Goal: Find specific page/section: Find specific page/section

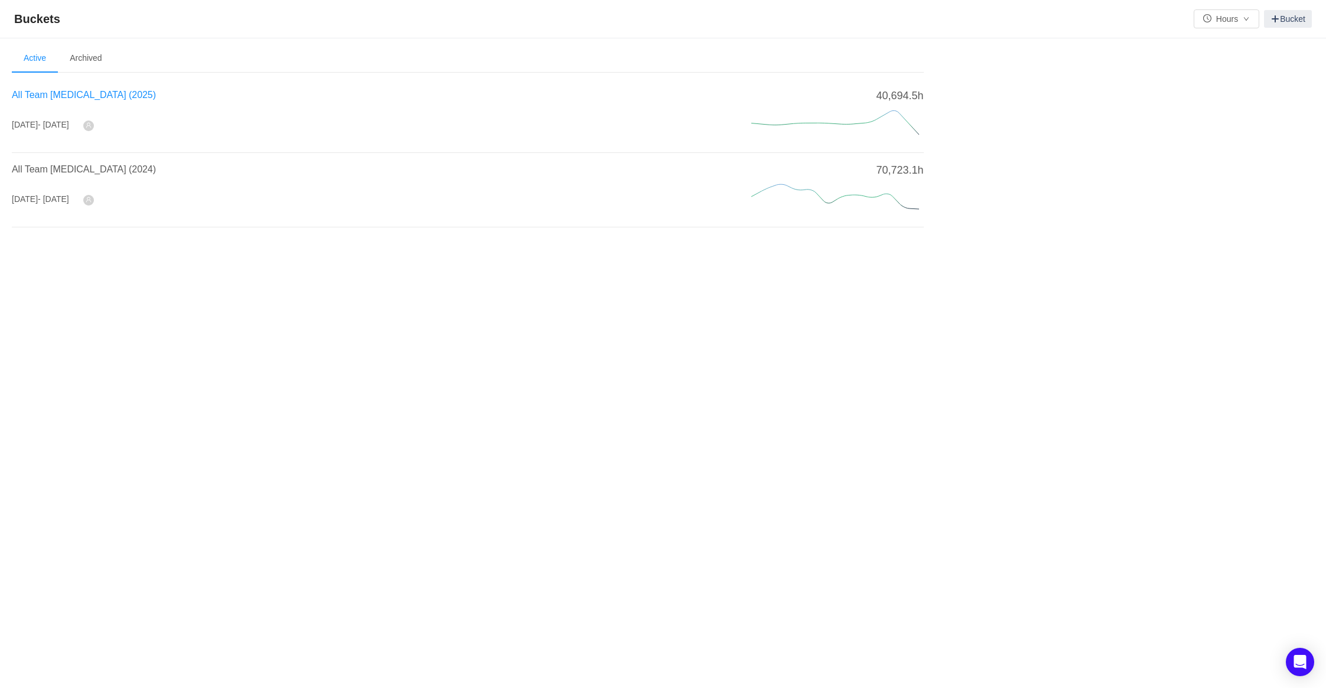
click at [62, 96] on span "All Team [MEDICAL_DATA] (2025)" at bounding box center [84, 95] width 144 height 10
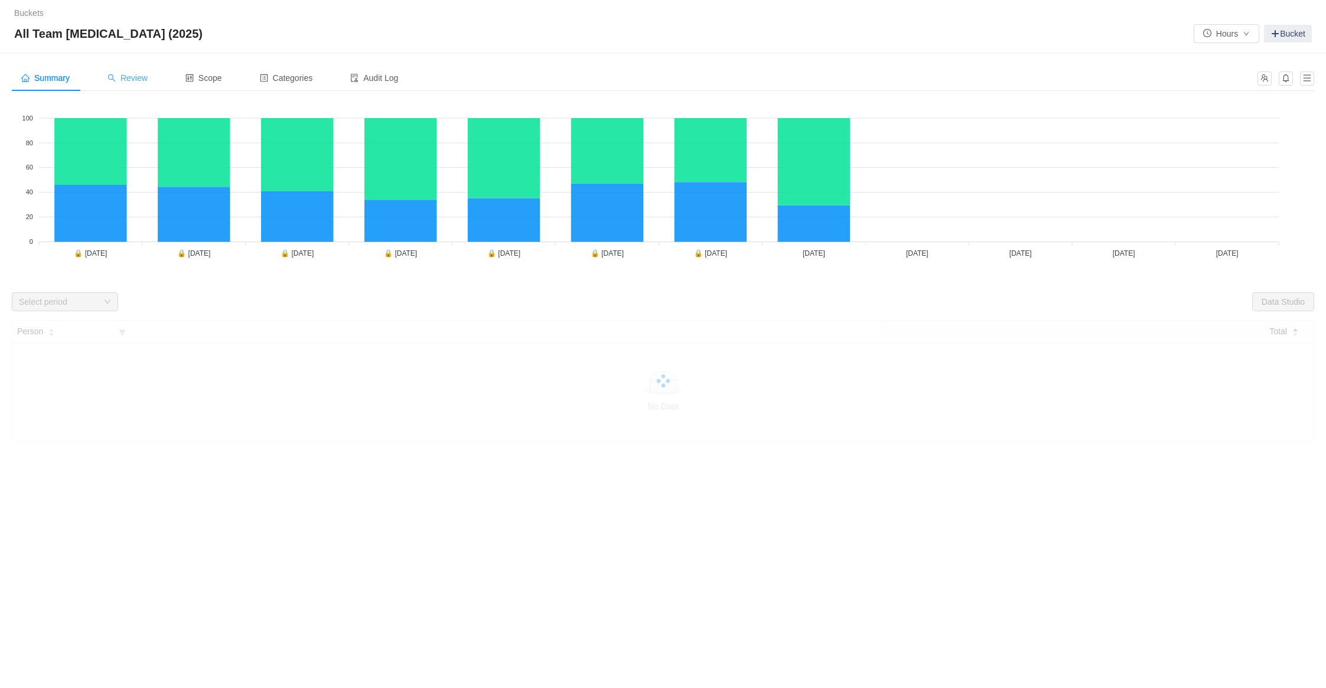
click at [128, 71] on div "Review" at bounding box center [127, 78] width 59 height 27
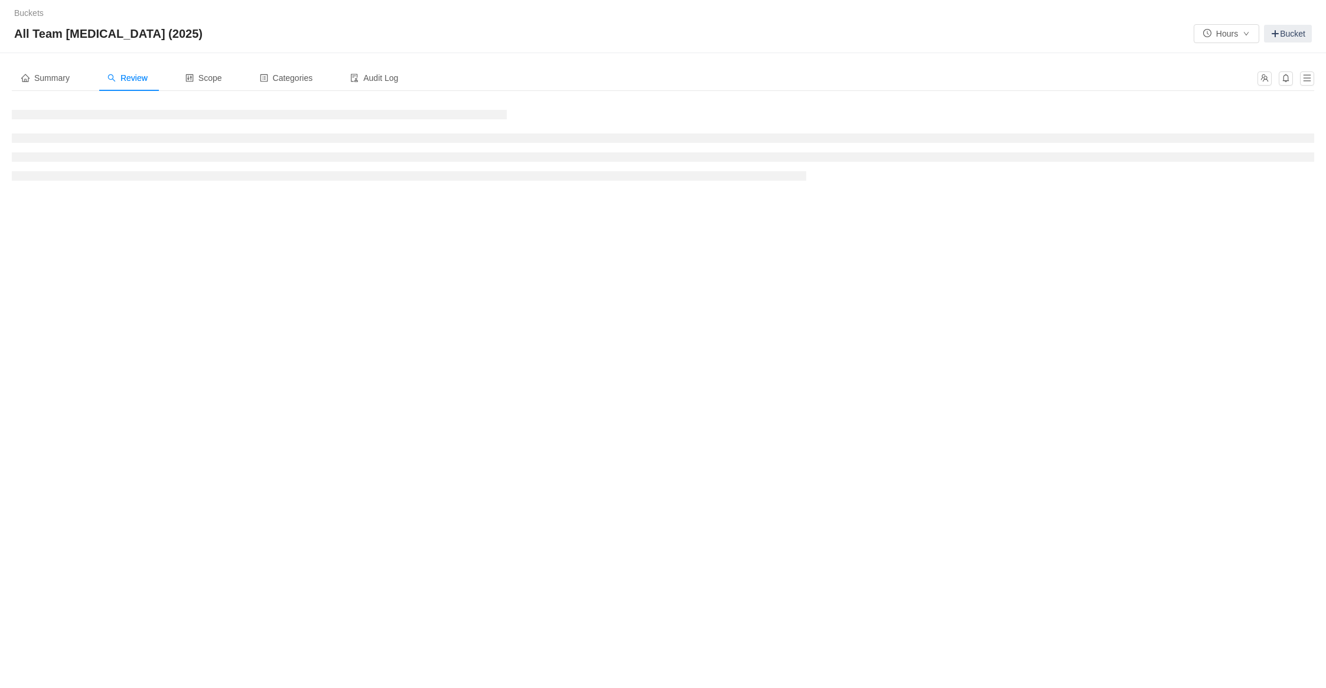
click at [507, 48] on div "Buckets / / All Team CapEx (2025) Hours Bucket" at bounding box center [663, 26] width 1326 height 53
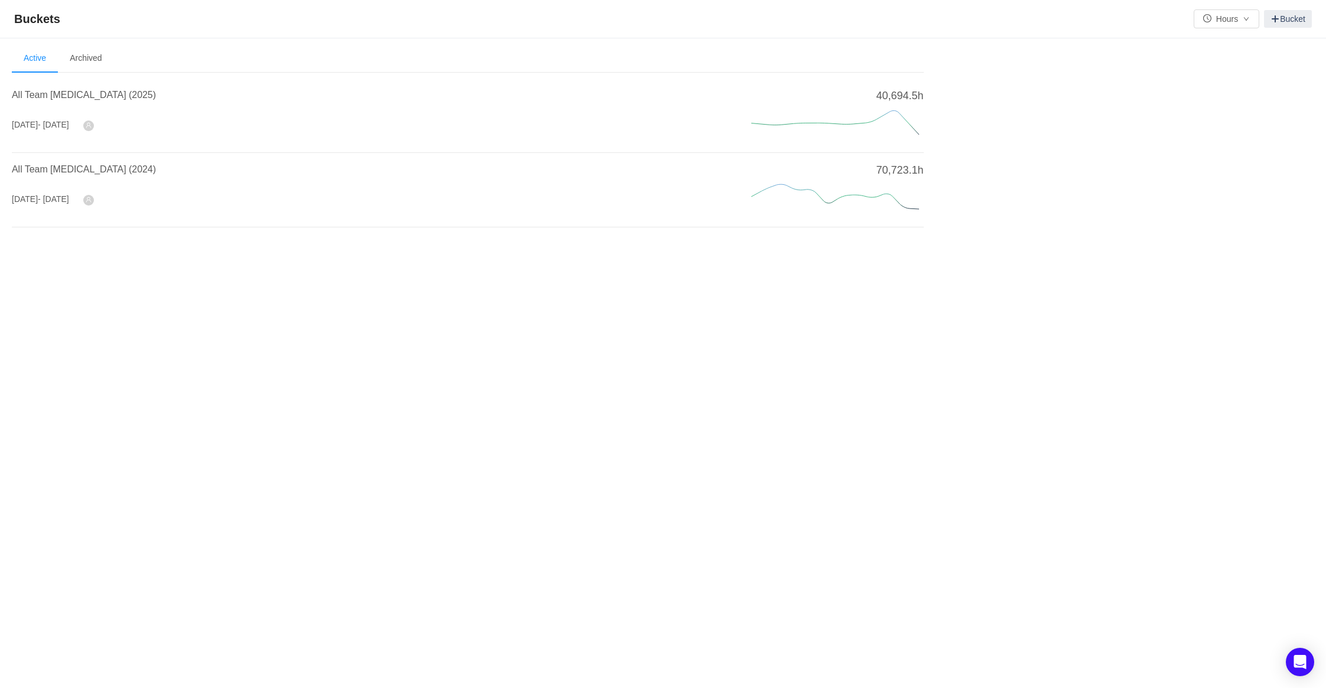
click at [48, 108] on div "All Team [MEDICAL_DATA] (2025)" at bounding box center [367, 98] width 711 height 21
click at [44, 98] on span "All Team [MEDICAL_DATA] (2025)" at bounding box center [84, 95] width 144 height 10
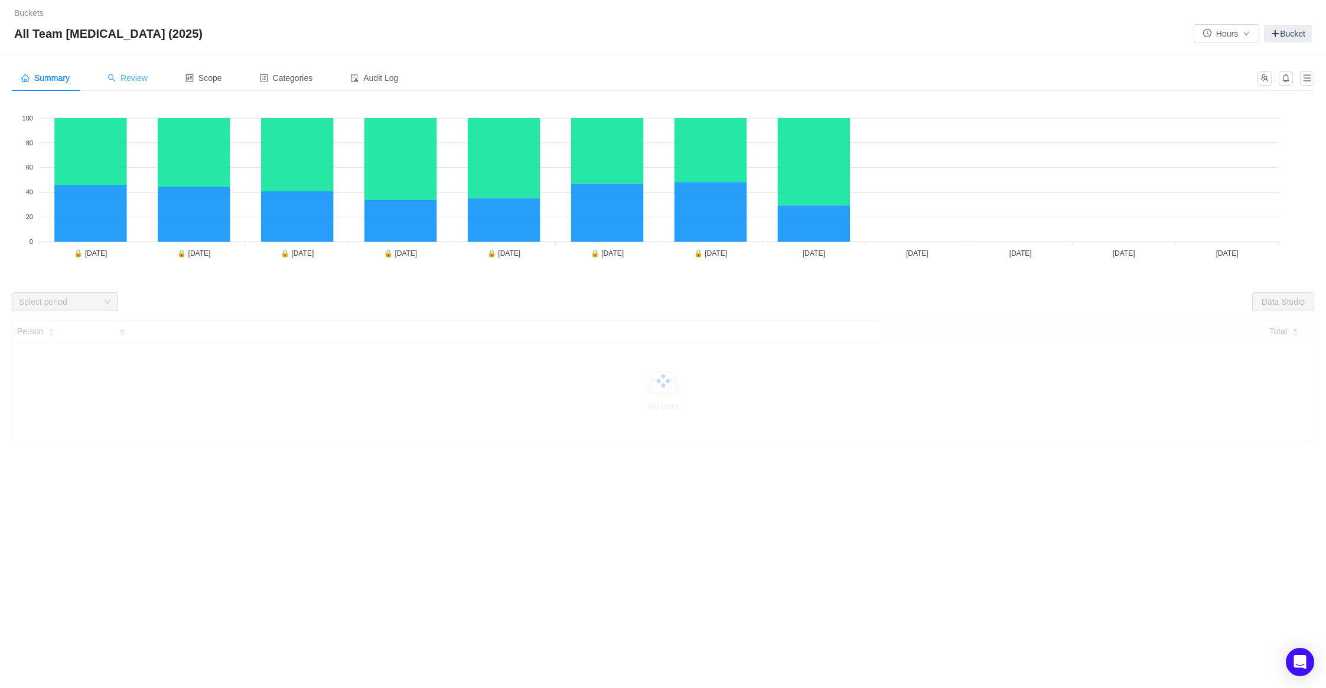
click at [138, 90] on div "Review" at bounding box center [127, 78] width 59 height 27
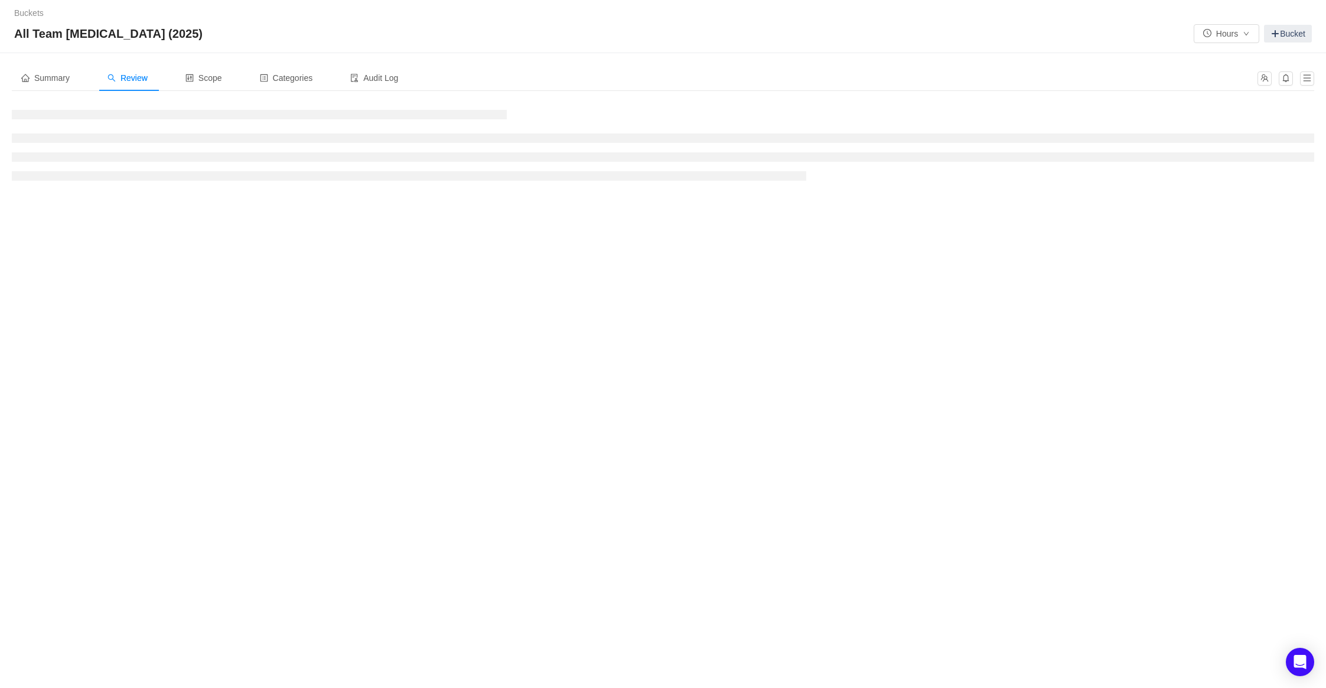
click at [321, 548] on div "Buckets / / All Team CapEx (2025) Hours Bucket Summary Review Scope Categories …" at bounding box center [663, 344] width 1326 height 688
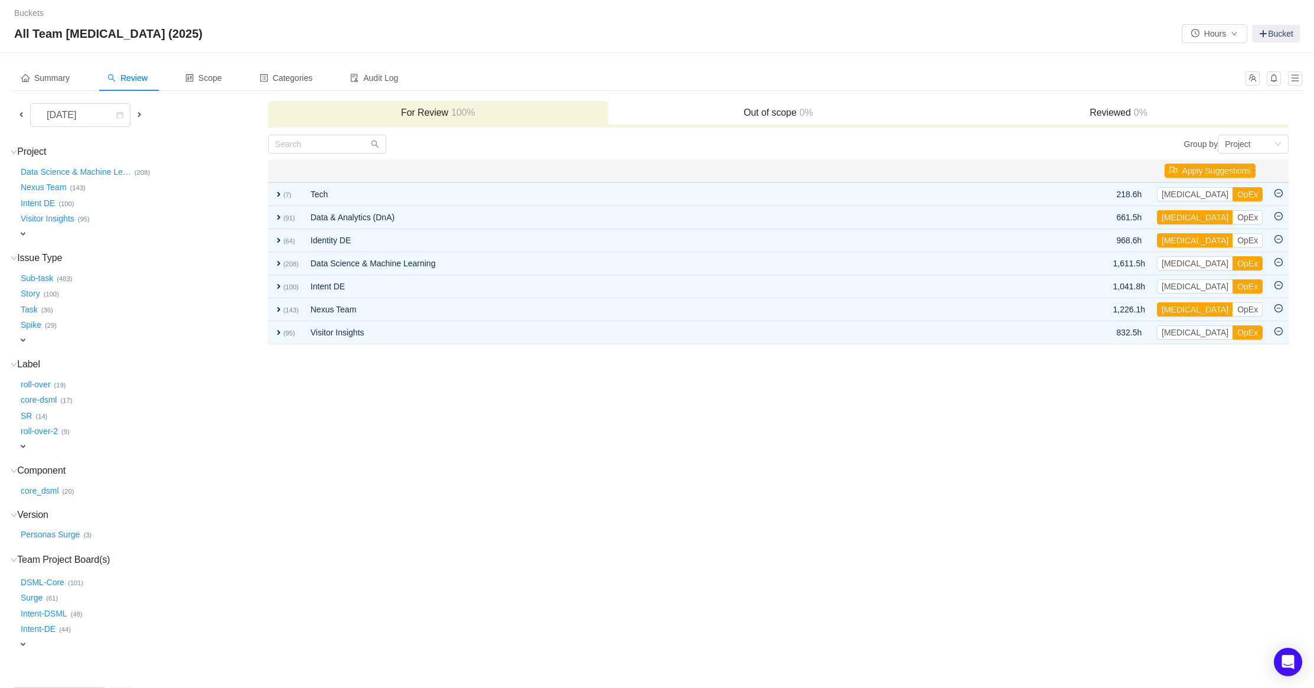
click at [16, 119] on span at bounding box center [21, 115] width 14 height 14
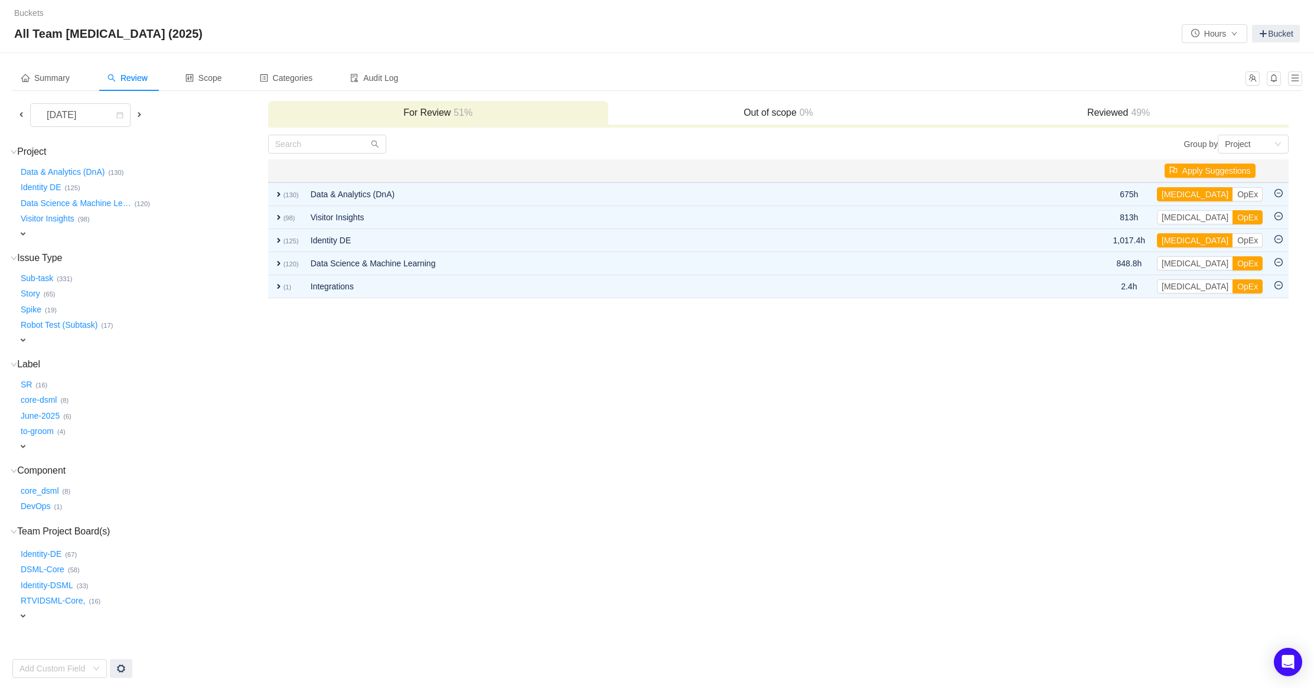
click at [601, 428] on td "Group by Project You will see tickets here after they were marked as out of sco…" at bounding box center [779, 406] width 1022 height 545
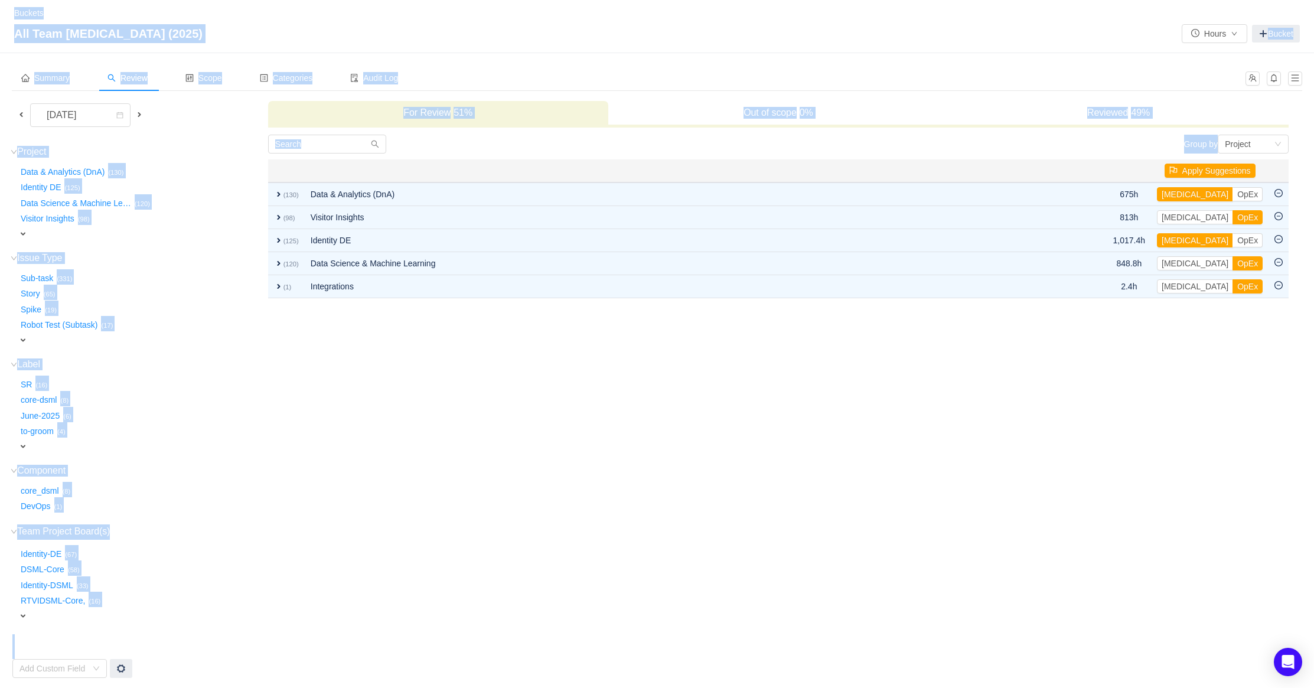
click at [601, 428] on td "Group by Project You will see tickets here after they were marked as out of sco…" at bounding box center [779, 406] width 1022 height 545
click at [547, 601] on td "Group by Project You will see tickets here after they were marked as out of sco…" at bounding box center [779, 406] width 1022 height 545
